Goal: Task Accomplishment & Management: Complete application form

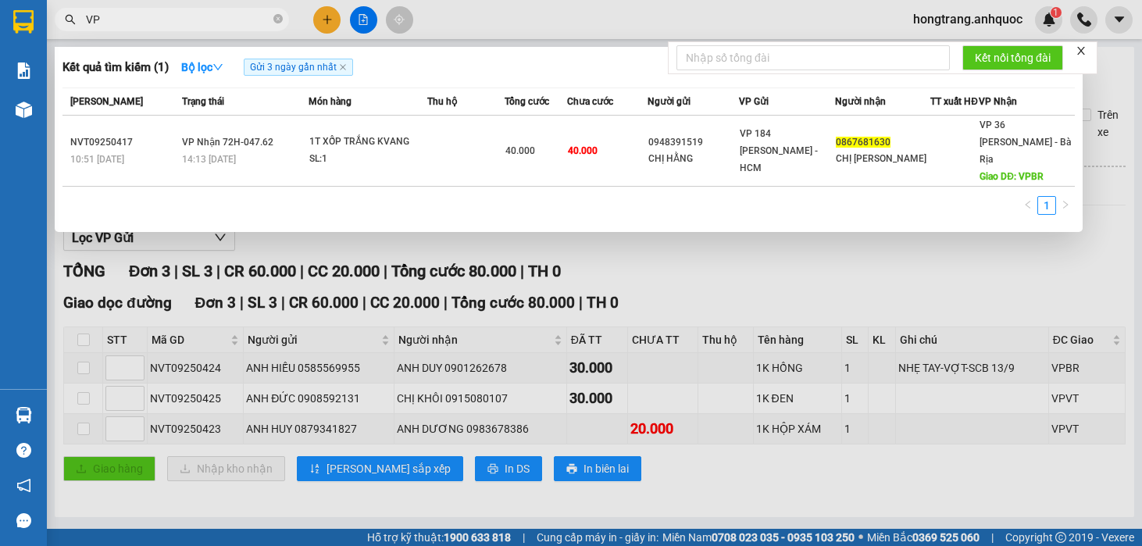
scroll to position [13, 0]
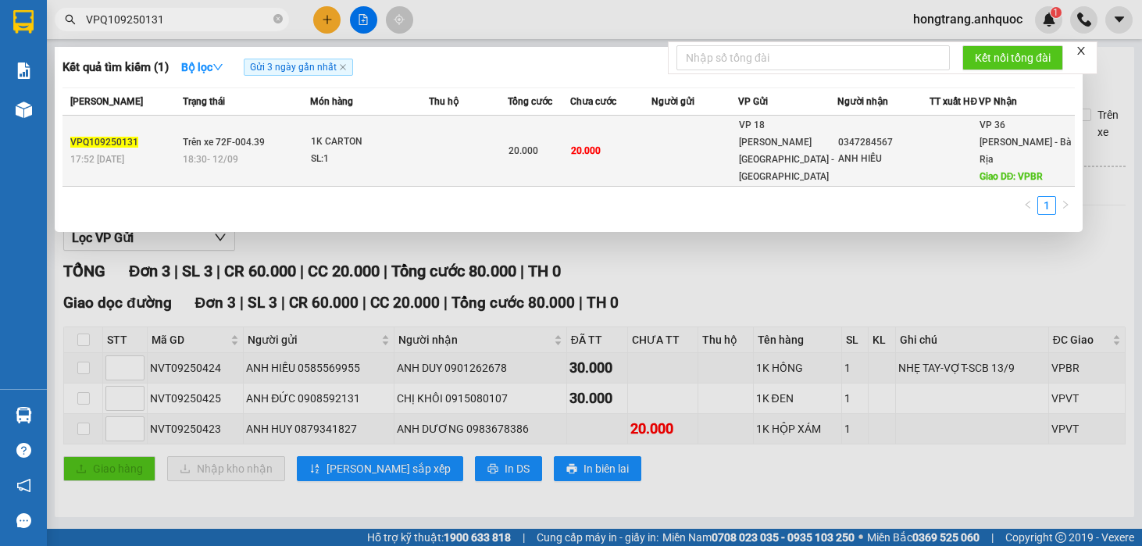
type input "VPQ109250131"
click at [298, 149] on td "Trên xe 72F-004.39 18:30 [DATE]" at bounding box center [245, 151] width 132 height 71
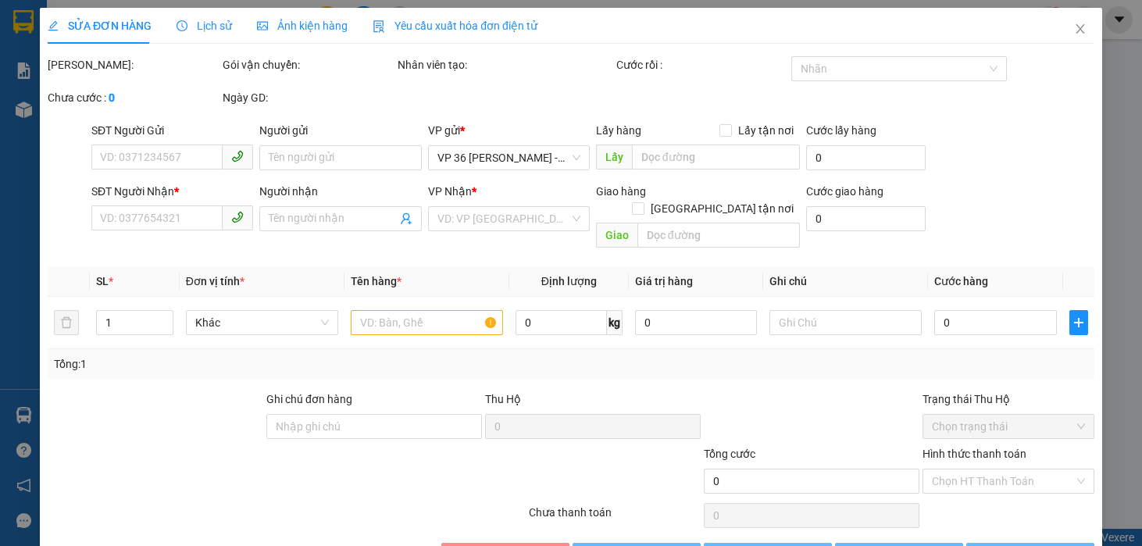
type input "0347284567"
type input "ANH HIẾU"
type input "VPBR"
type input "20.000"
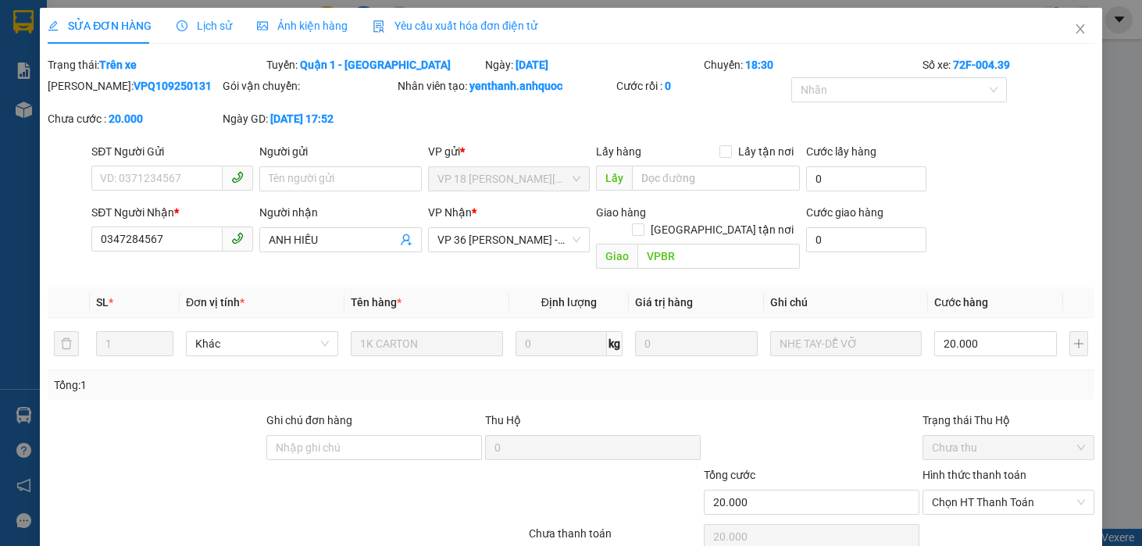
click at [62, 238] on div at bounding box center [68, 240] width 44 height 72
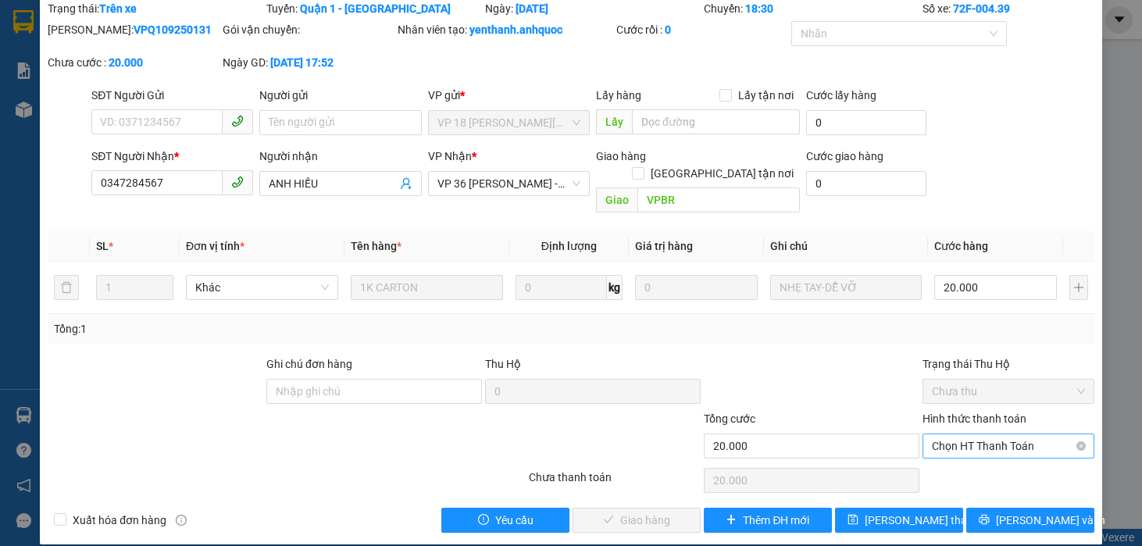
click at [977, 434] on span "Chọn HT Thanh Toán" at bounding box center [1008, 445] width 153 height 23
click at [958, 460] on div "Tại văn phòng" at bounding box center [995, 460] width 151 height 17
type input "0"
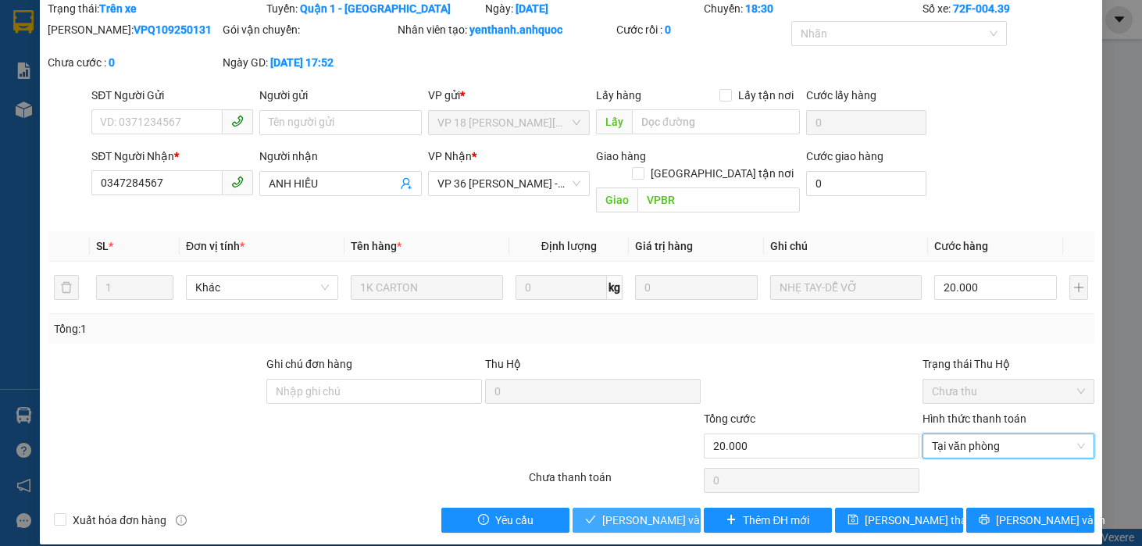
click at [621, 512] on span "[PERSON_NAME] và Giao hàng" at bounding box center [677, 520] width 150 height 17
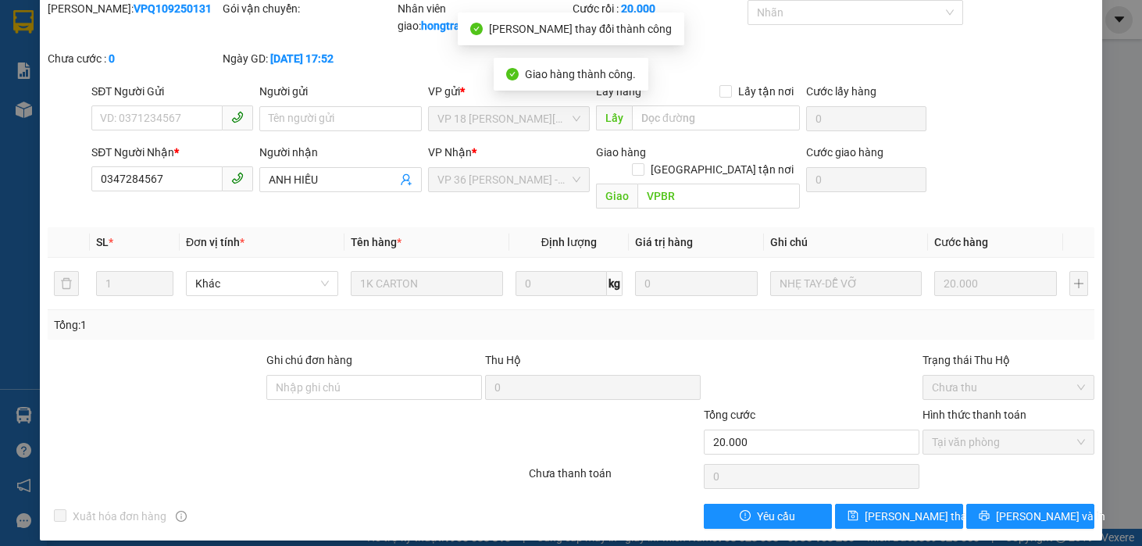
scroll to position [52, 0]
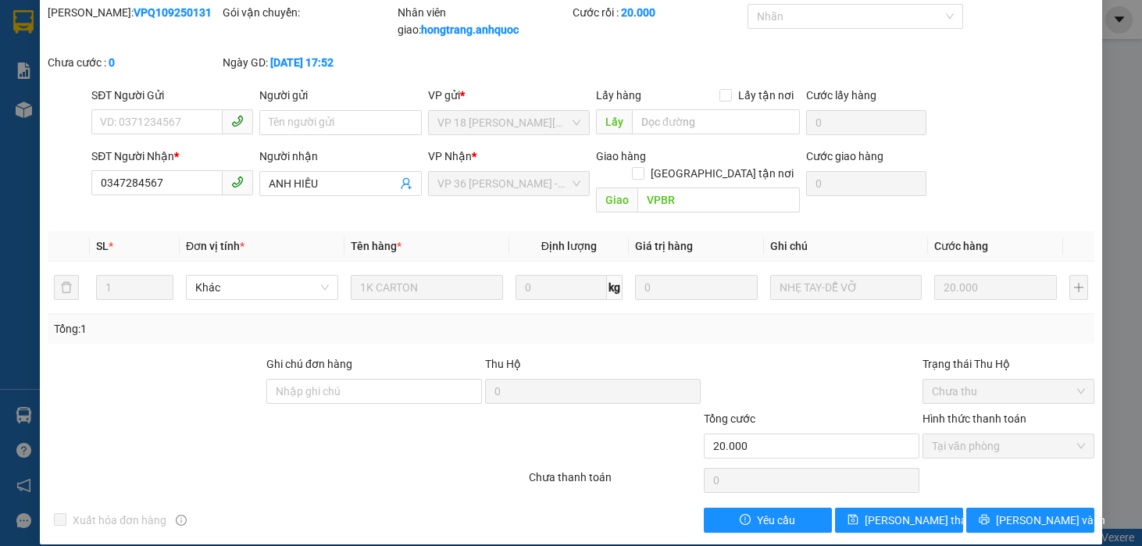
click at [145, 356] on div at bounding box center [155, 383] width 219 height 55
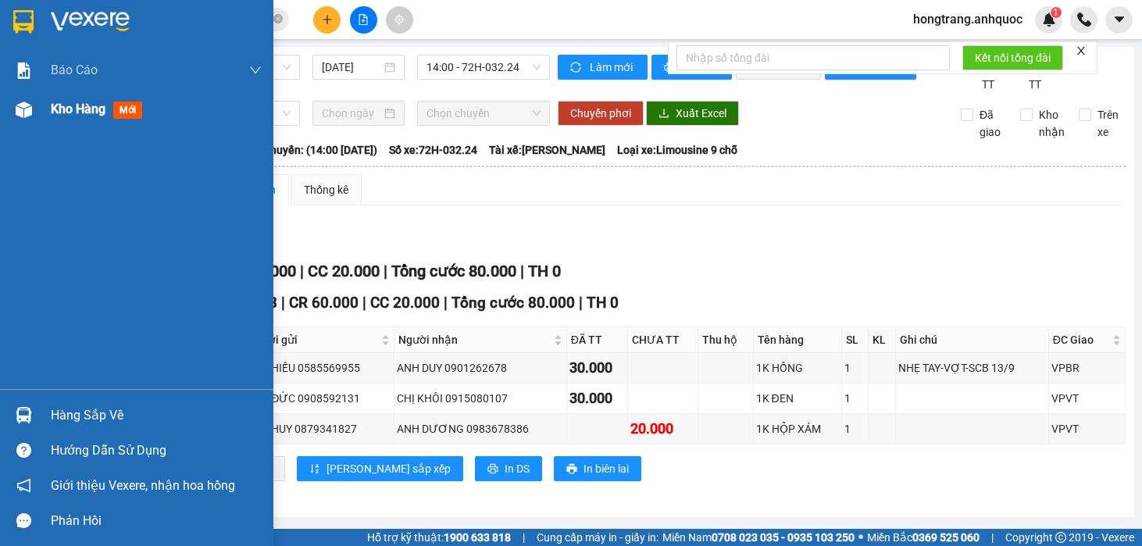
click at [23, 113] on img at bounding box center [24, 110] width 16 height 16
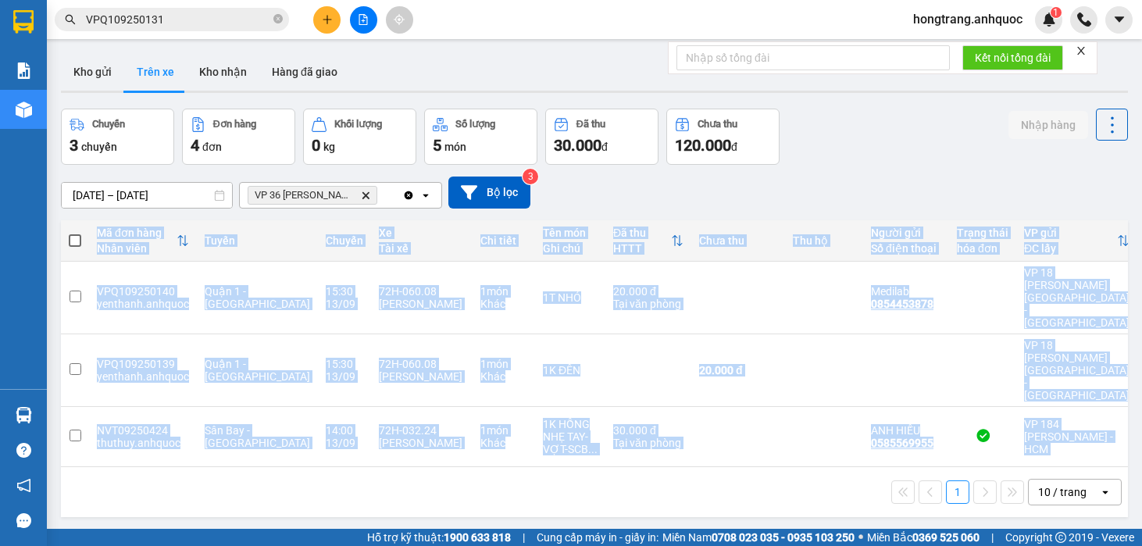
drag, startPoint x: 343, startPoint y: 411, endPoint x: 454, endPoint y: 407, distance: 111.0
click at [454, 407] on div "Mã đơn hàng Nhân viên Tuyến Chuyến Xe Tài xế Chi tiết Tên món Ghi chú Đã thu HT…" at bounding box center [594, 368] width 1067 height 297
click at [345, 467] on div "1 10 / trang open" at bounding box center [594, 492] width 1067 height 50
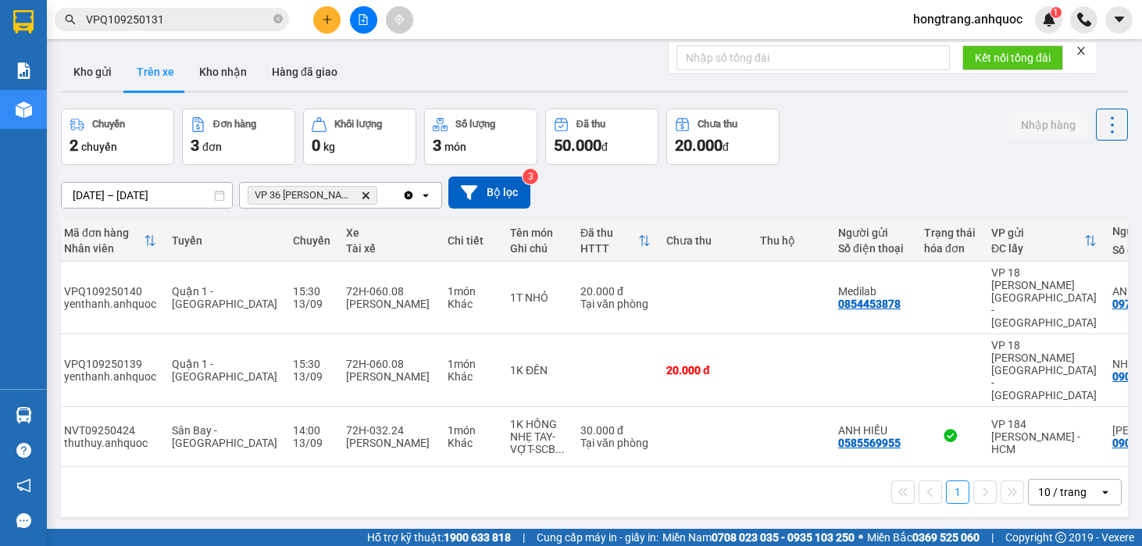
scroll to position [0, 27]
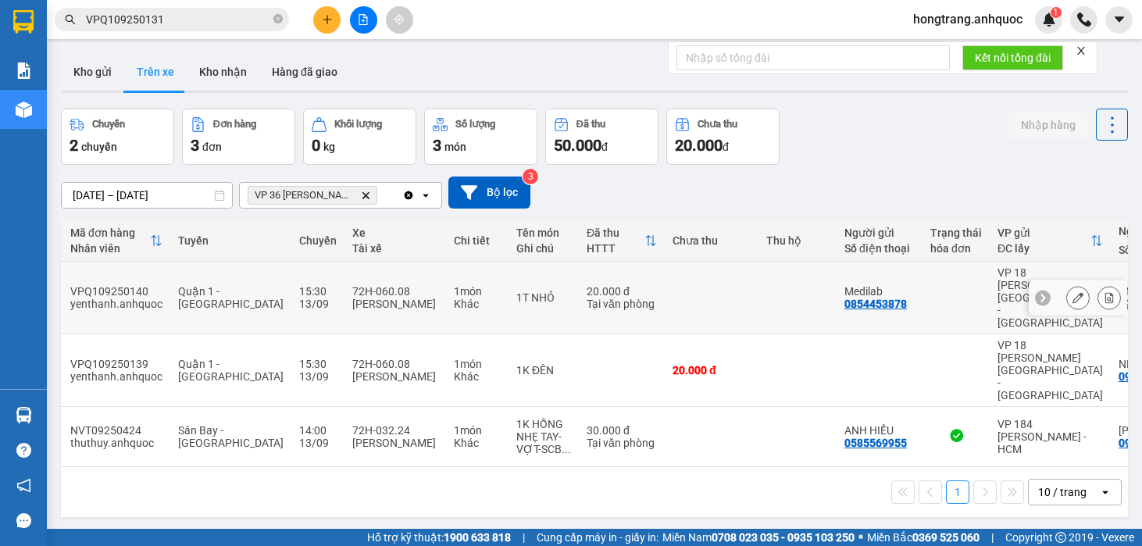
click at [1106, 292] on icon at bounding box center [1110, 297] width 9 height 11
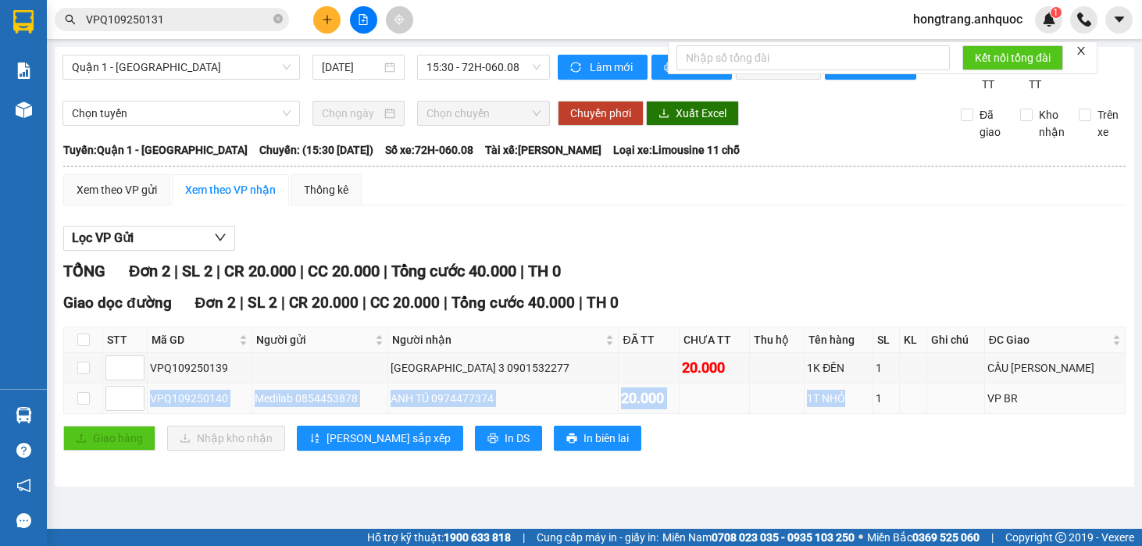
drag, startPoint x: 241, startPoint y: 417, endPoint x: 864, endPoint y: 401, distance: 623.7
click at [854, 413] on tr "VPQ109250140 Medilab 0854453878 ANH TÚ 0974477374 20.000 1T NHỎ 1 VP BR" at bounding box center [595, 399] width 1062 height 30
copy tr "VPQ109250140 Medilab 0854453878 ANH TÚ 0974477374 20.000 1T NHỎ"
